Goal: Task Accomplishment & Management: Use online tool/utility

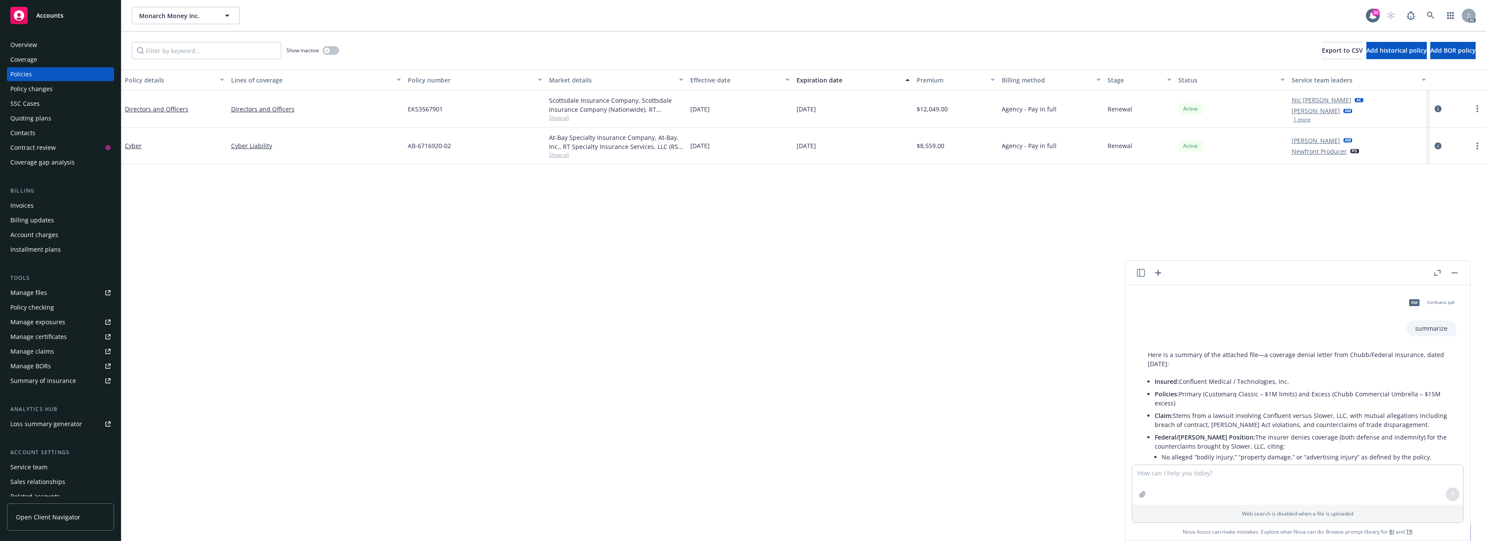
scroll to position [1247, 0]
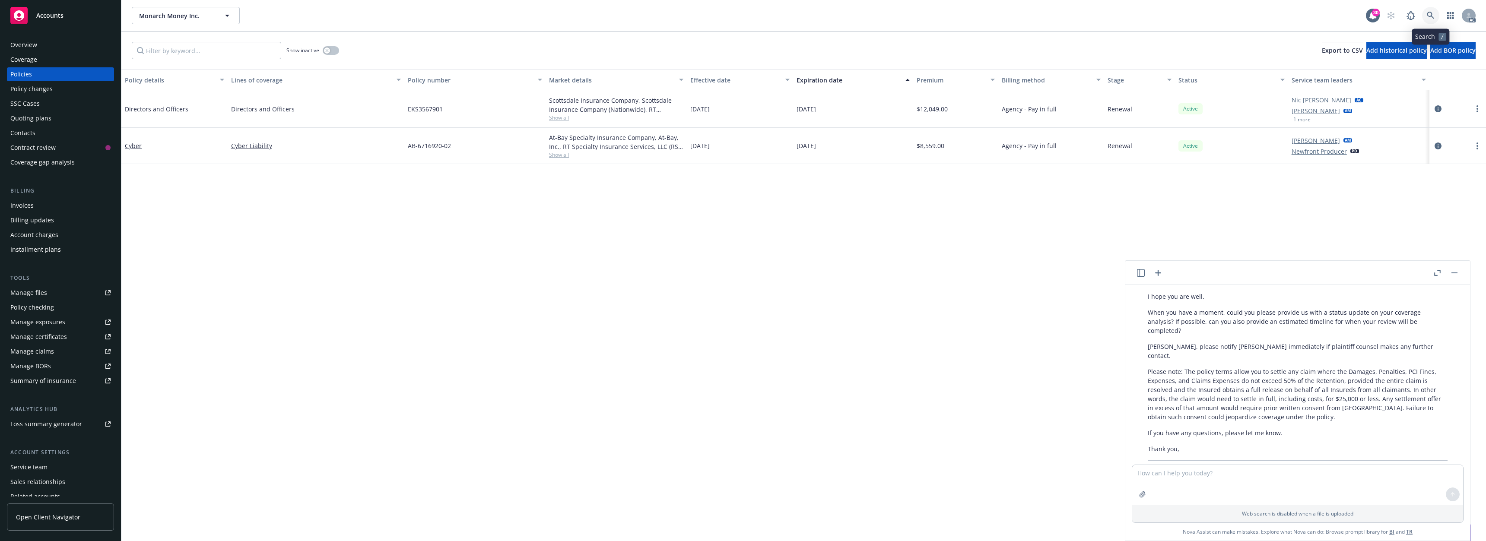
click at [1433, 13] on icon at bounding box center [1431, 16] width 8 height 8
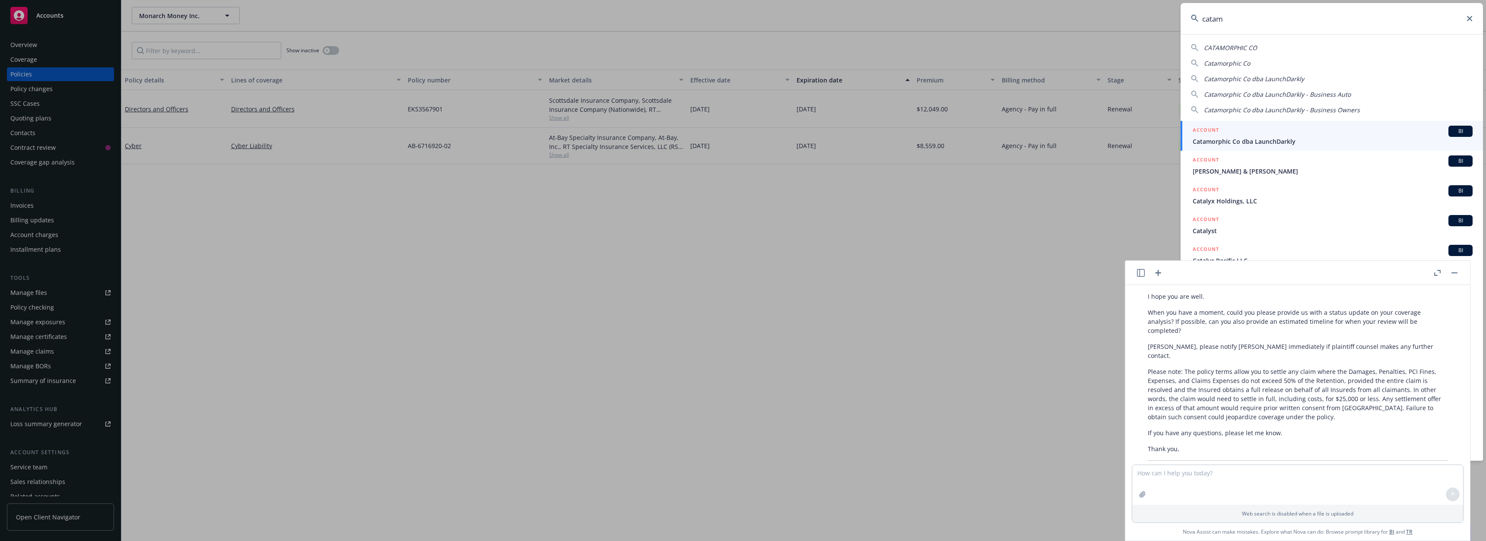
type input "catam"
click at [1288, 136] on div "ACCOUNT BI" at bounding box center [1333, 131] width 280 height 11
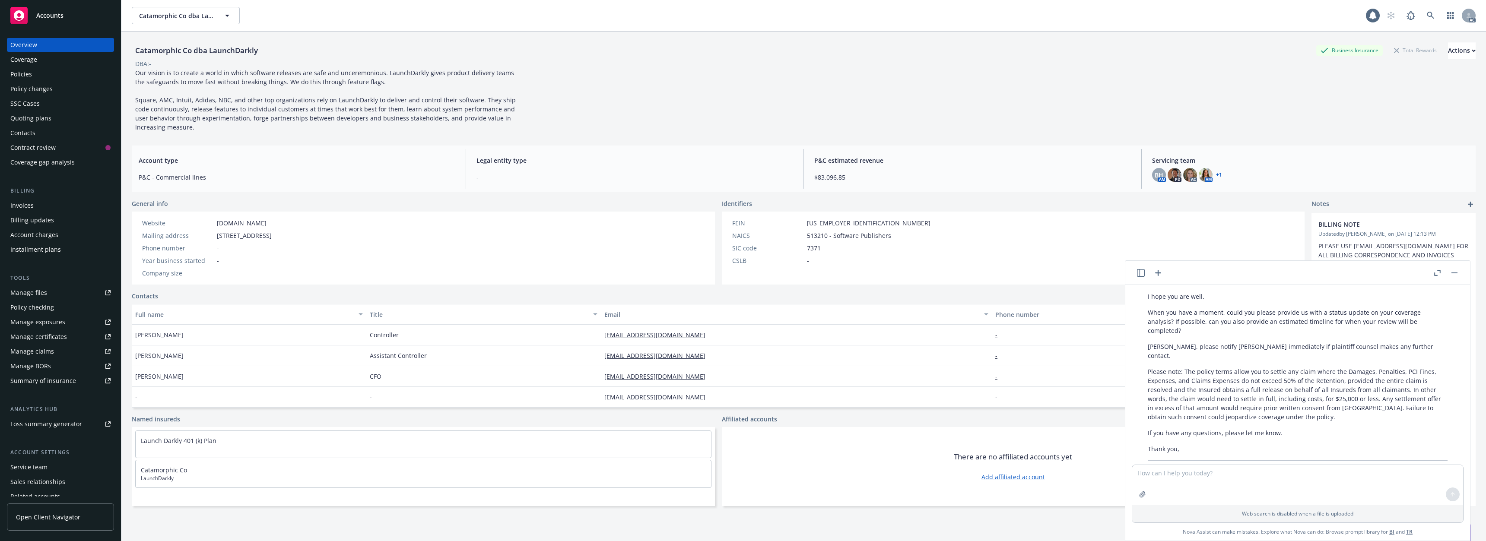
click at [48, 69] on div "Policies" at bounding box center [60, 74] width 100 height 14
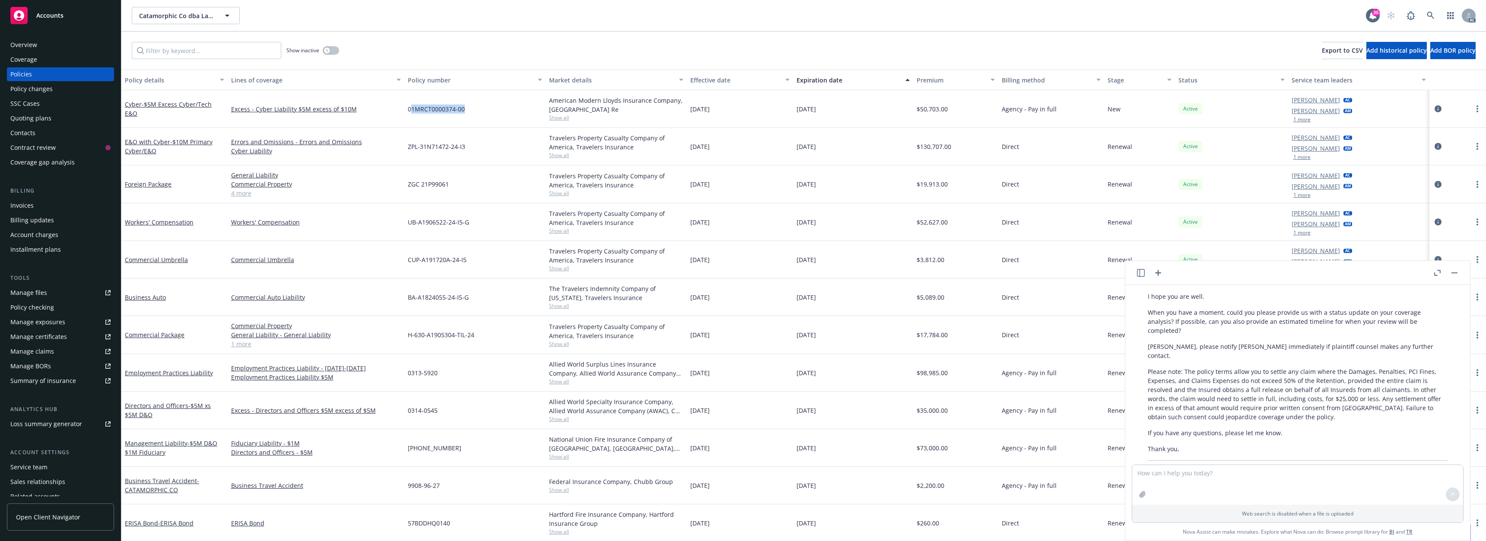
drag, startPoint x: 410, startPoint y: 108, endPoint x: 489, endPoint y: 110, distance: 78.6
click at [489, 110] on div "01MRCT0000374-00" at bounding box center [474, 109] width 141 height 38
click at [471, 126] on div "01MRCT0000374-00" at bounding box center [474, 109] width 141 height 38
drag, startPoint x: 407, startPoint y: 111, endPoint x: 470, endPoint y: 111, distance: 63.5
click at [470, 111] on div "01MRCT0000374-00" at bounding box center [474, 109] width 141 height 38
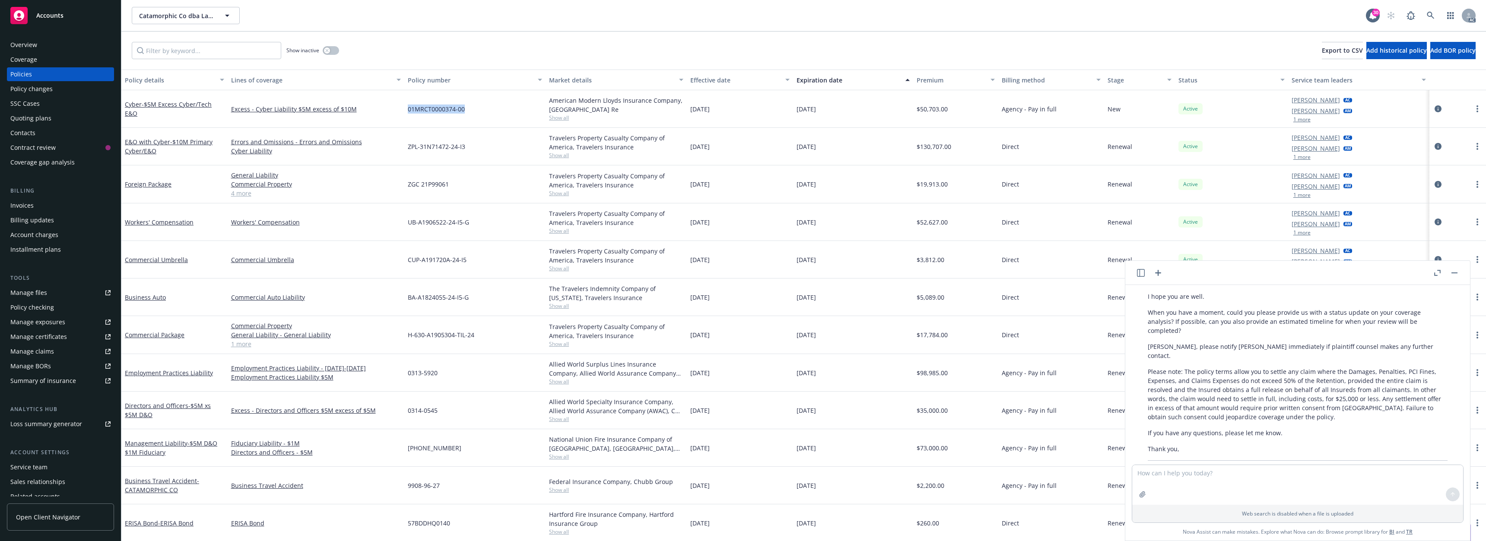
copy span "01MRCT0000374-00"
click at [1189, 482] on textarea at bounding box center [1297, 485] width 331 height 40
paste textarea "Hi Anna, I will reach out to Bates Carey to request consent for new counsel. Th…"
type textarea "Hi Anna, I will reach out to Bates Carey to request consent for new counsel. Th…"
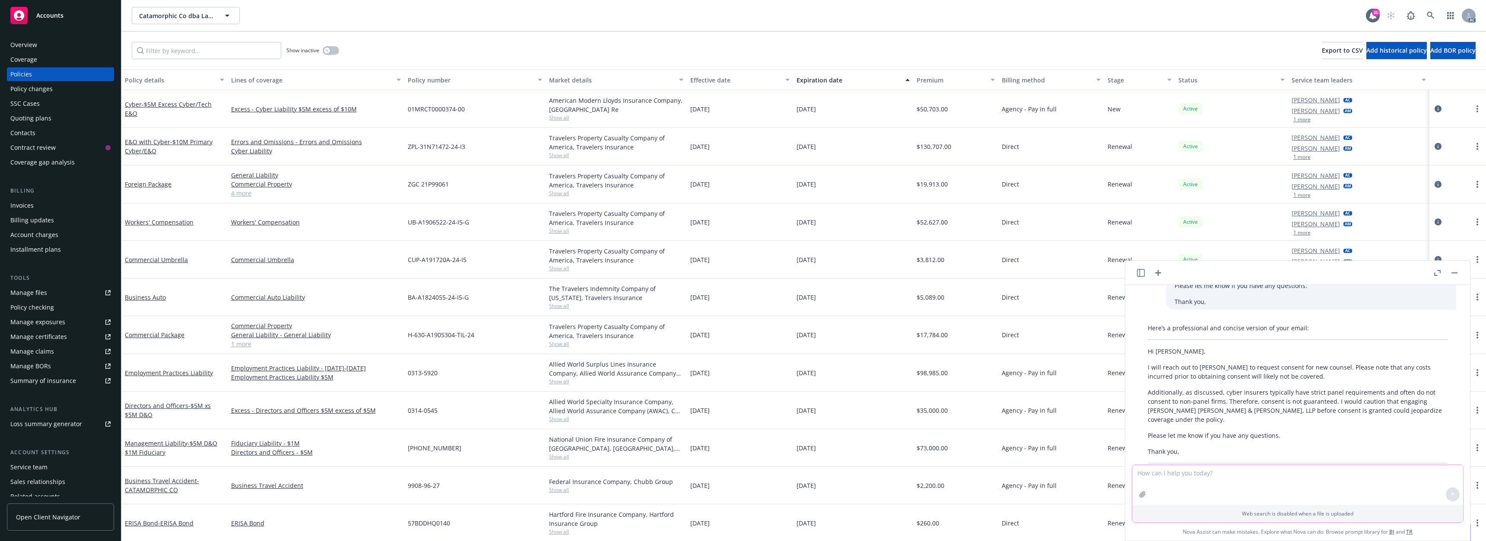
scroll to position [1531, 0]
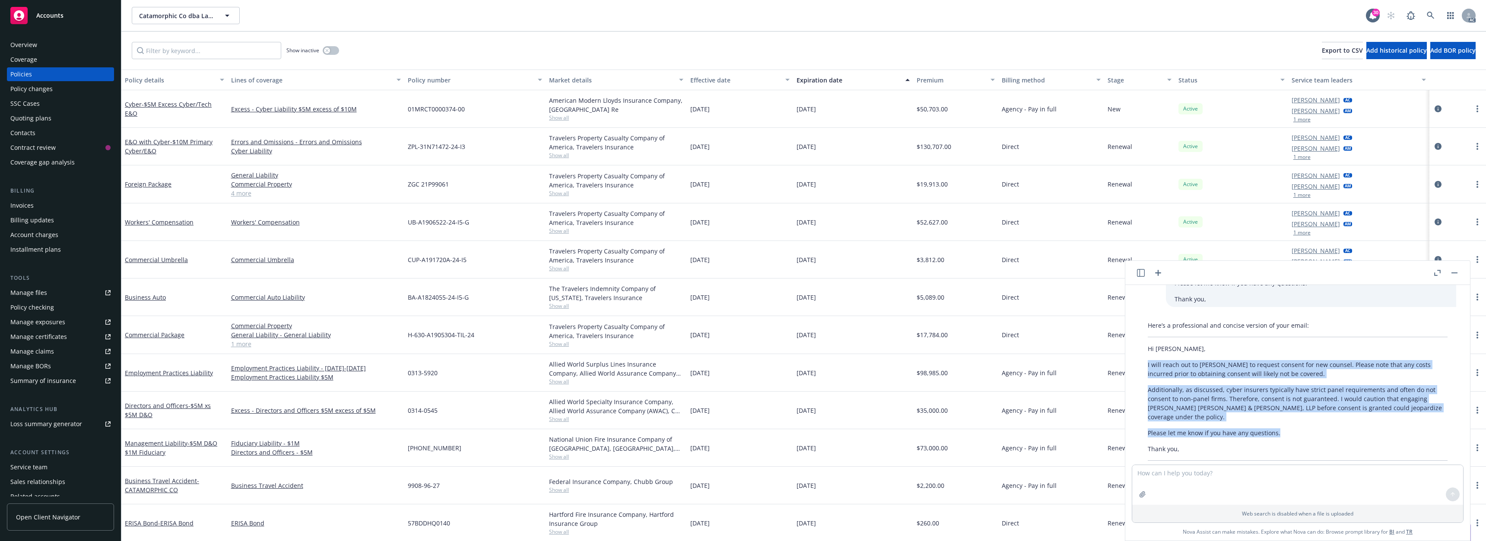
drag, startPoint x: 1147, startPoint y: 328, endPoint x: 1278, endPoint y: 395, distance: 147.8
click at [1278, 395] on div "Here’s a professional and concise version of your email: Hi Anna, I will reach …" at bounding box center [1297, 398] width 317 height 163
copy div "I will reach out to Bates Carey to request consent for new counsel. Please note…"
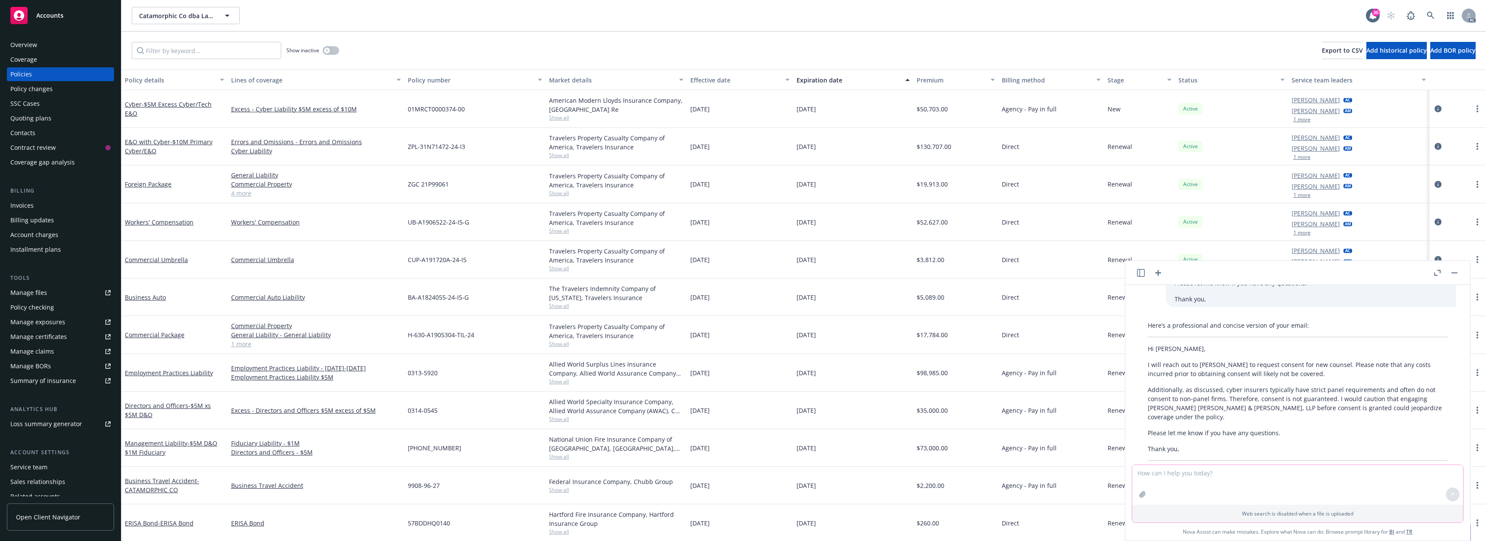
click at [1161, 475] on textarea at bounding box center [1297, 485] width 331 height 40
paste textarea "Academia would like to engage Quinn Emanuel Urquhart & Sullivan, LLP as counsel…"
type textarea "Academia would like to engage Quinn Emanuel Urquhart & Sullivan, LLP as counsel…"
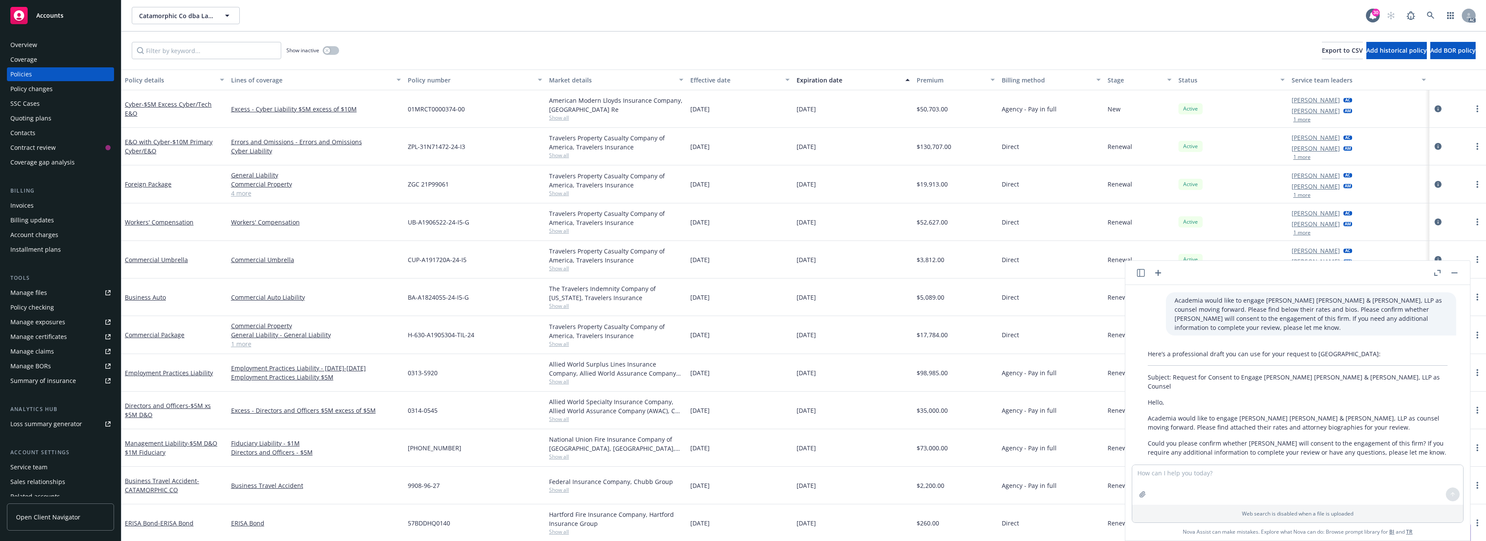
scroll to position [1748, 0]
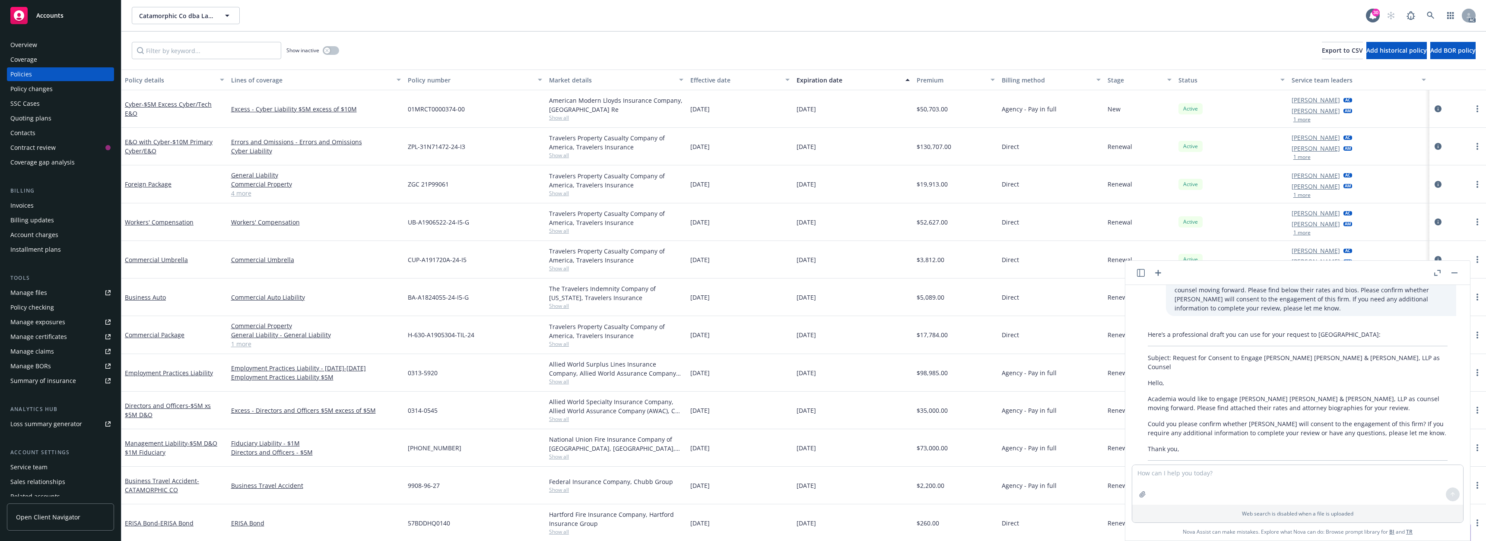
click at [1237, 394] on p "Academia would like to engage Quinn Emanuel Urquhart & Sullivan, LLP as counsel…" at bounding box center [1298, 403] width 300 height 18
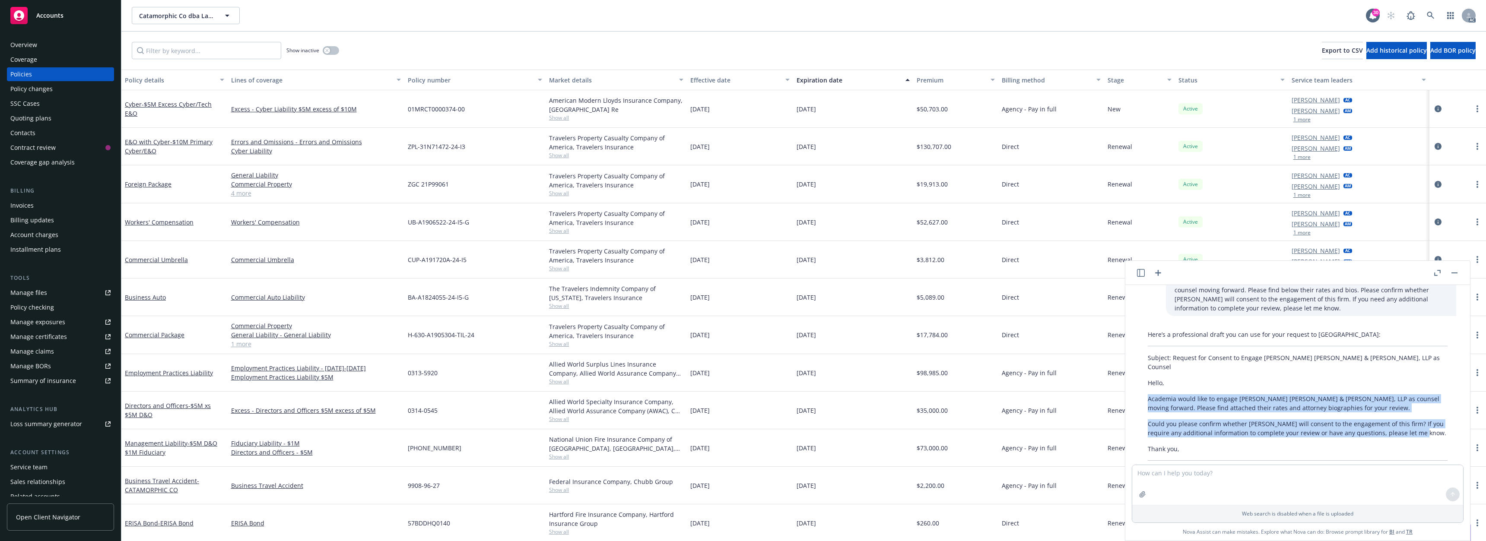
drag, startPoint x: 1145, startPoint y: 355, endPoint x: 1219, endPoint y: 396, distance: 84.3
click at [1219, 396] on div "Here’s a professional draft you can use for your request to Ambridge: Subject: …" at bounding box center [1297, 404] width 317 height 154
copy div "Academia would like to engage Quinn Emanuel Urquhart & Sullivan, LLP as counsel…"
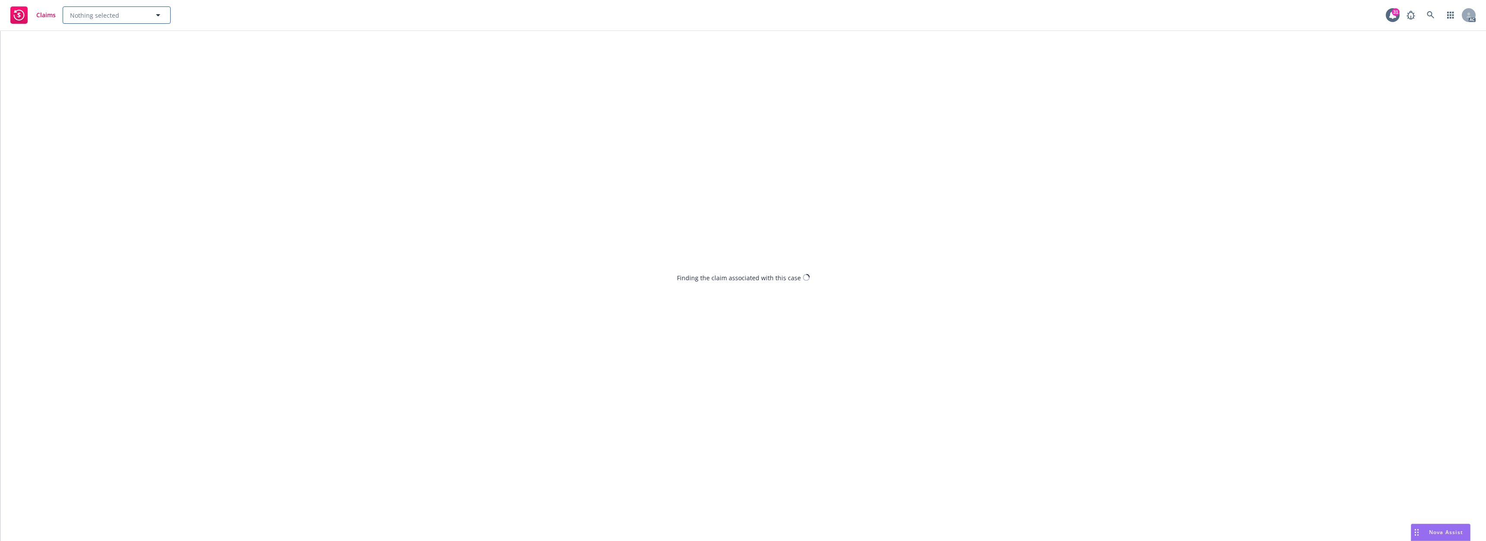
click at [128, 22] on button "Nothing selected" at bounding box center [117, 14] width 108 height 17
click at [181, 45] on div "Finding the claim associated with this case" at bounding box center [742, 286] width 1485 height 510
